Goal: Go to known website: Go to known website

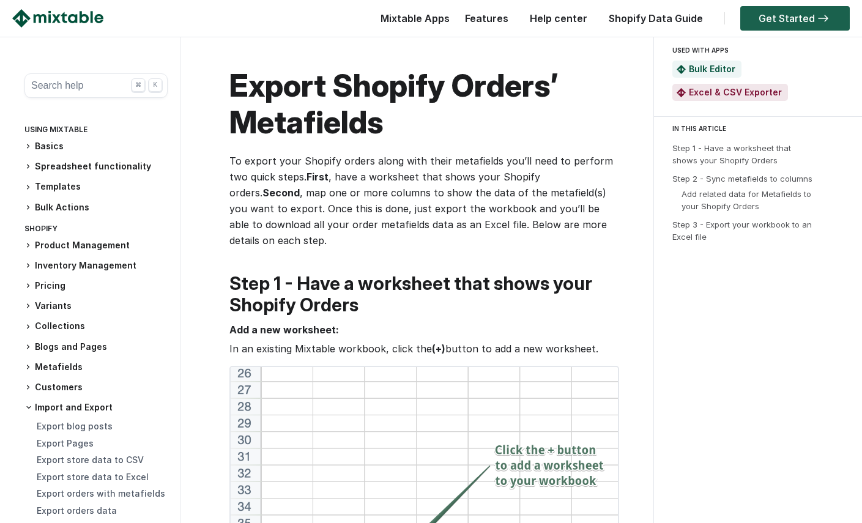
click at [797, 15] on link "Get Started" at bounding box center [794, 18] width 109 height 24
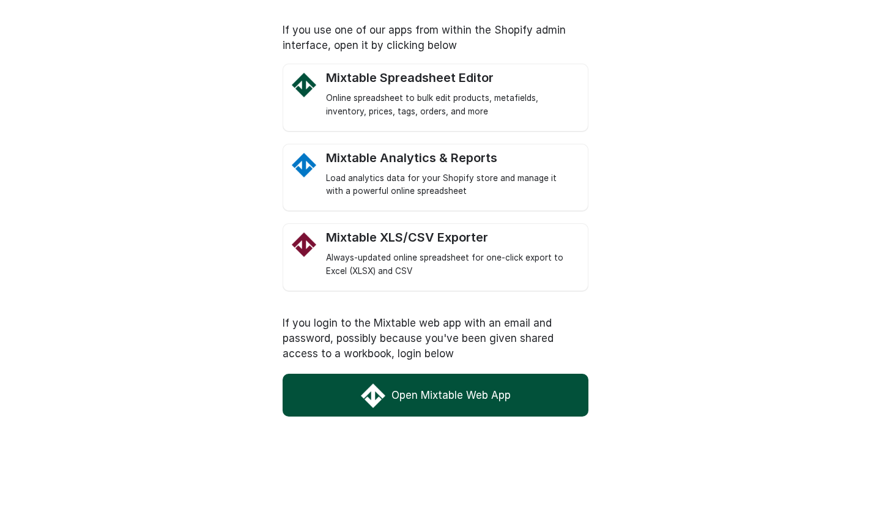
click at [432, 397] on link "Open Mixtable Web App" at bounding box center [436, 395] width 306 height 43
click at [445, 95] on div "Online spreadsheet to bulk edit products, metafields, inventory, prices, tags, …" at bounding box center [450, 105] width 249 height 27
click at [437, 248] on link "Mixtable XLS/CSV Exporter Always-updated online spreadsheet for one-click expor…" at bounding box center [450, 254] width 249 height 48
